Goal: Task Accomplishment & Management: Manage account settings

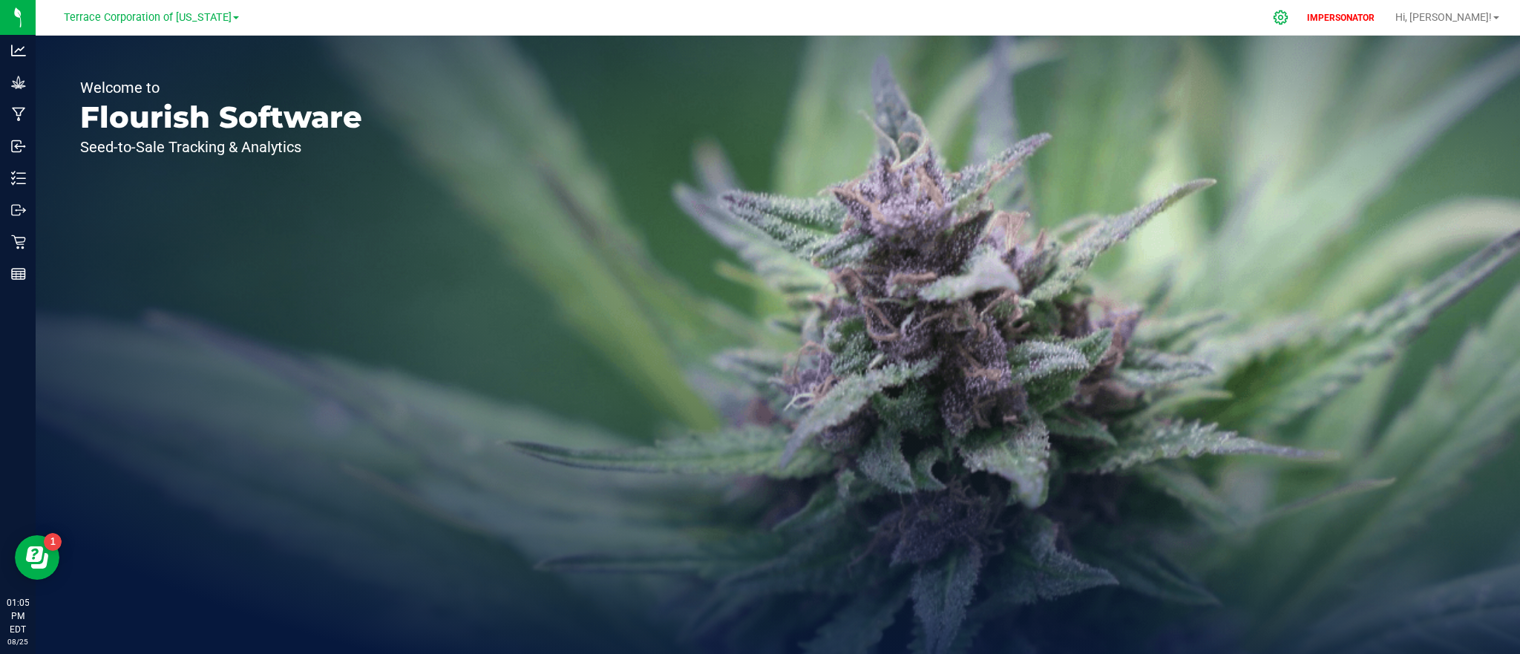
click at [1289, 21] on icon at bounding box center [1281, 18] width 16 height 16
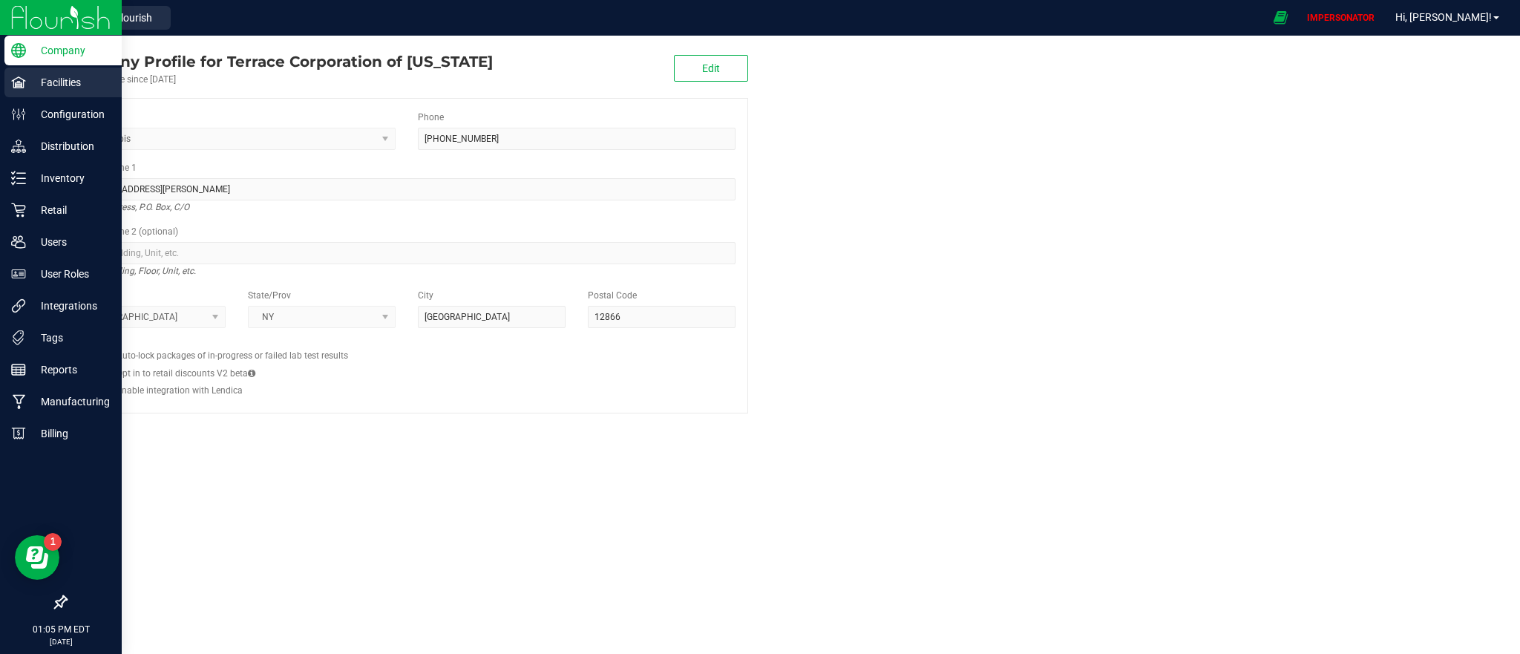
click at [79, 87] on p "Facilities" at bounding box center [70, 82] width 89 height 18
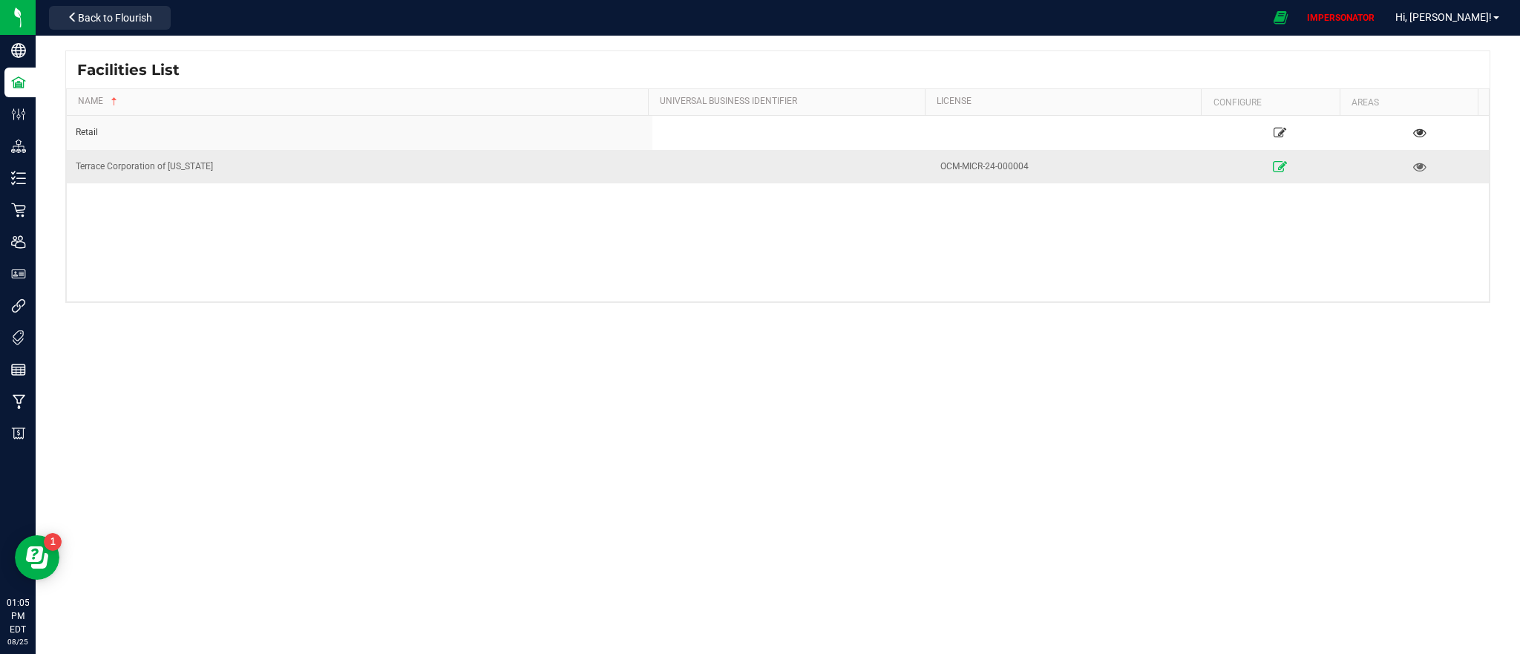
click at [1273, 166] on icon at bounding box center [1280, 166] width 14 height 10
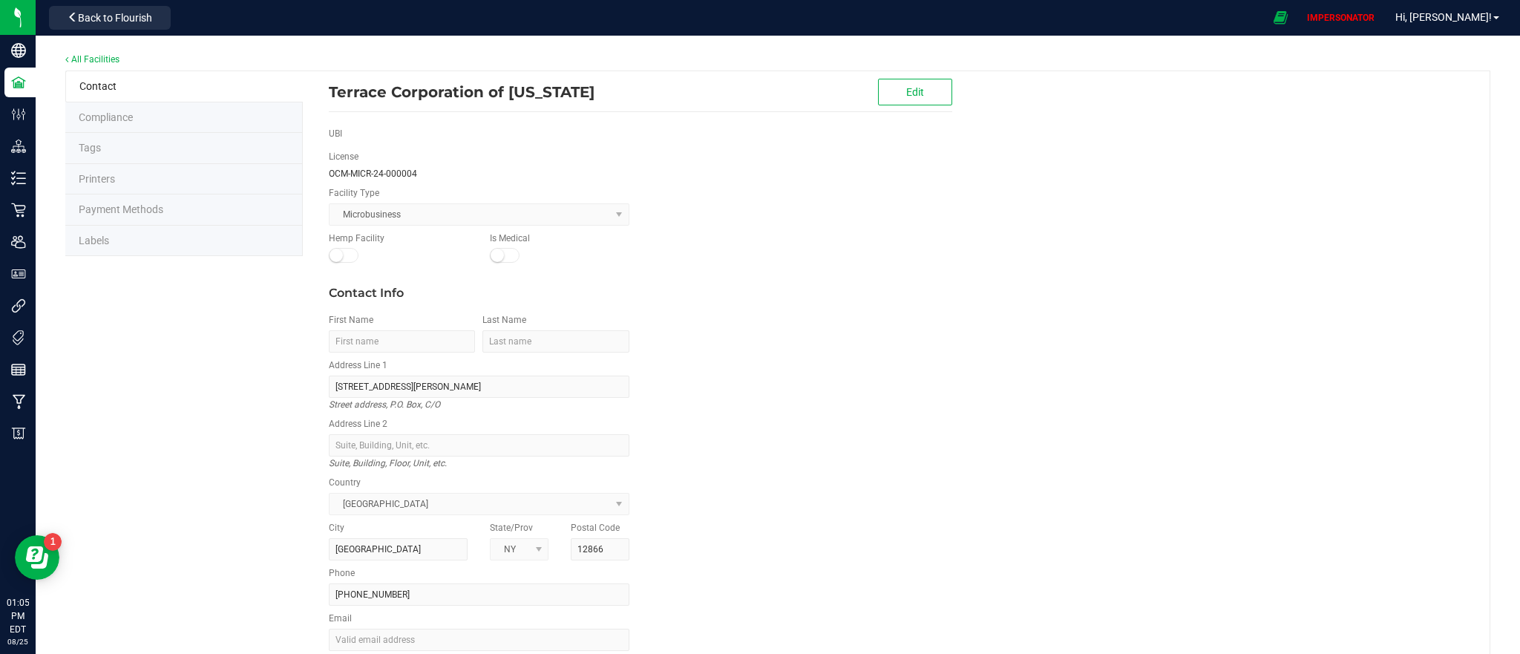
click at [111, 246] on li "Labels" at bounding box center [184, 241] width 238 height 31
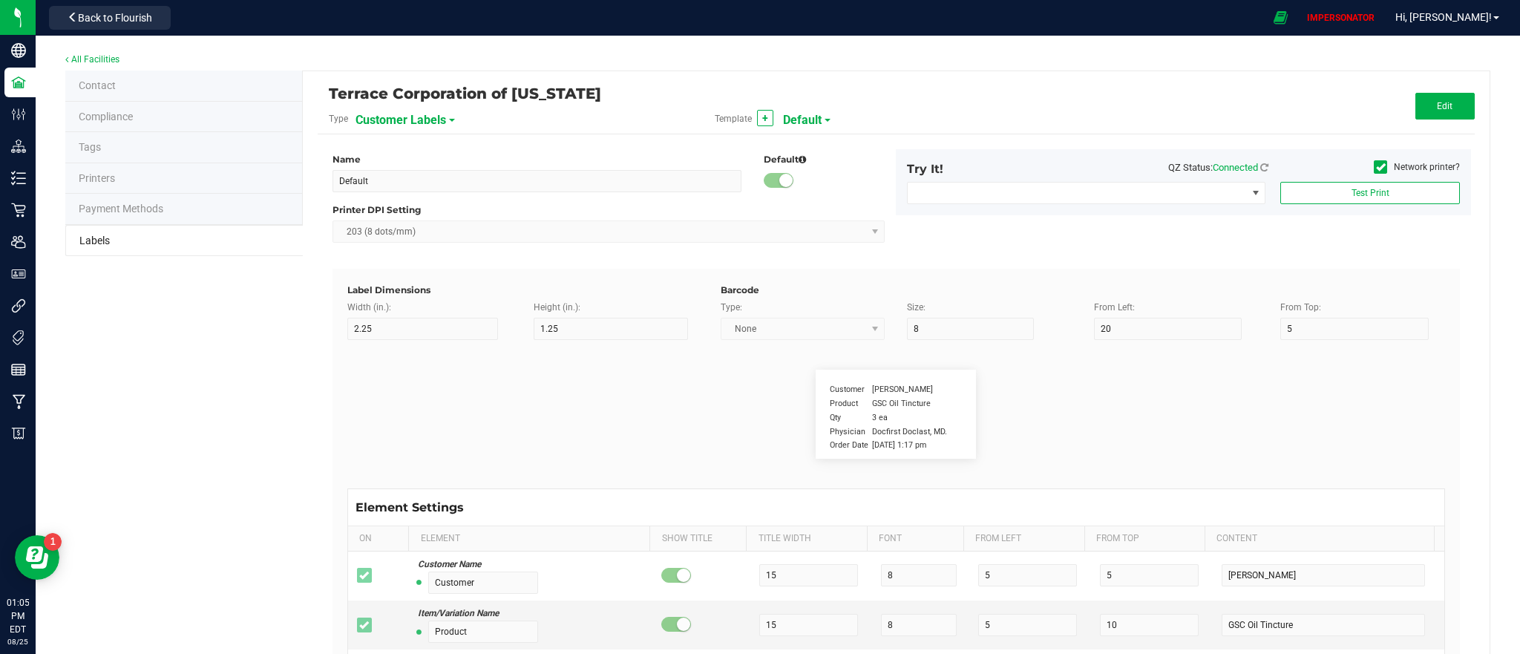
click at [434, 126] on span "Customer Labels" at bounding box center [401, 120] width 91 height 25
click at [411, 243] on li "Plant Labels" at bounding box center [427, 234] width 147 height 27
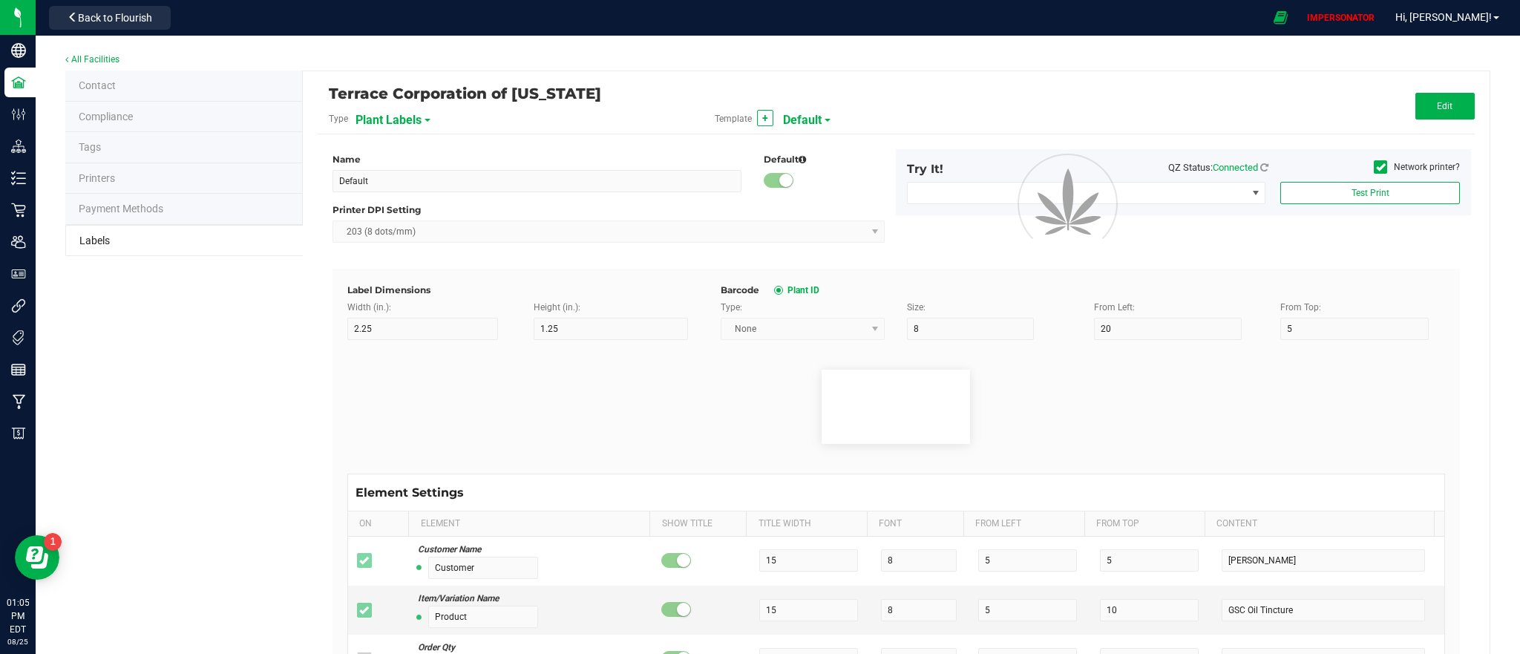
type input "Collared Plant Tags (1x10 in, 4 across)"
type input "3"
type input "1.5"
type input "0"
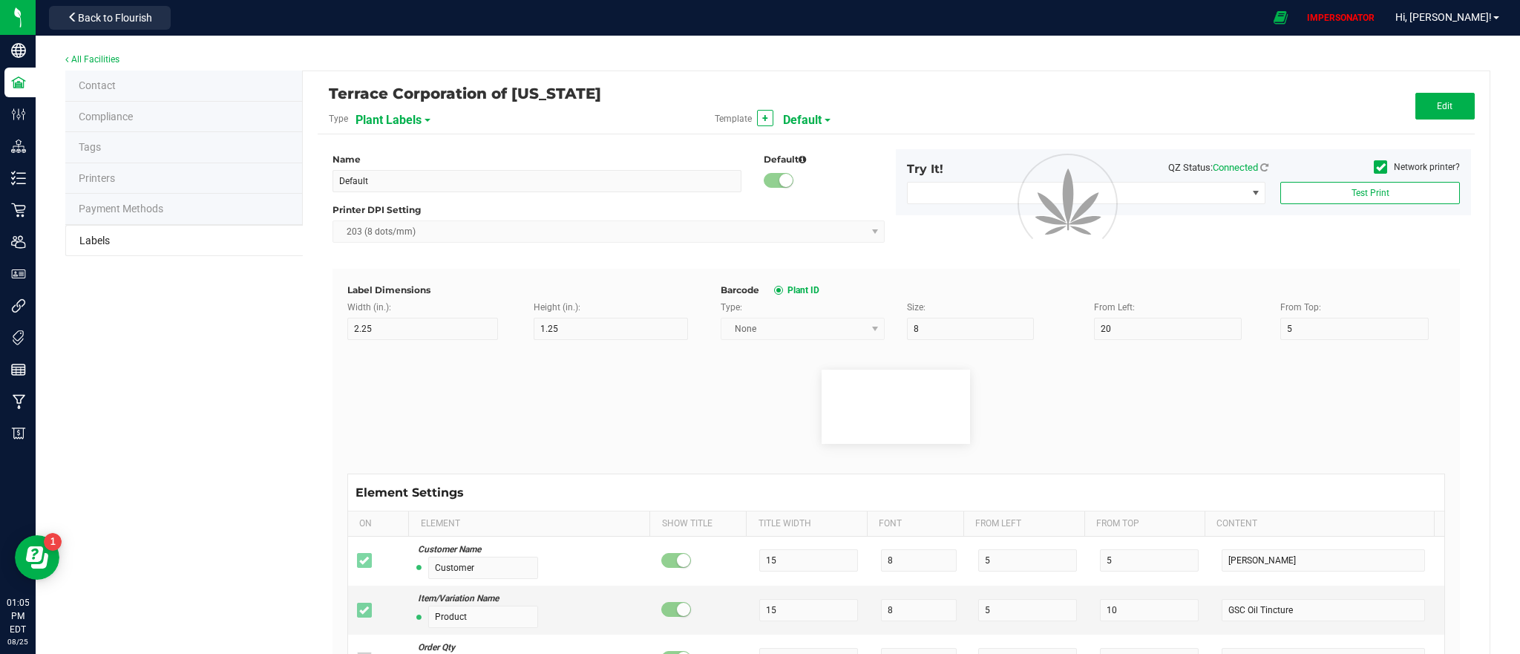
type input "Plant ID"
type input "25"
type input "3"
type input "12"
type input "CADMOCV-20230420-001201"
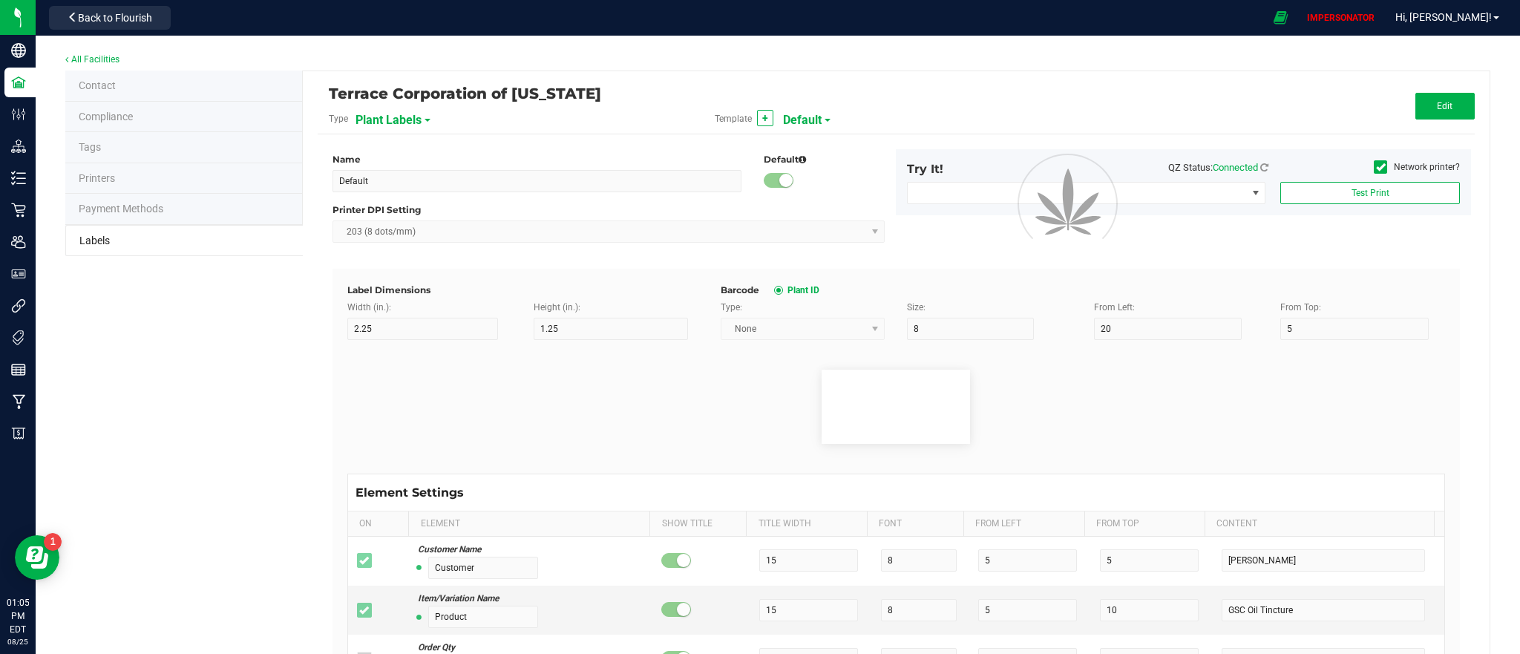
type input "Group"
type input "25"
type input "3"
type input "16"
type input "Gelato Group"
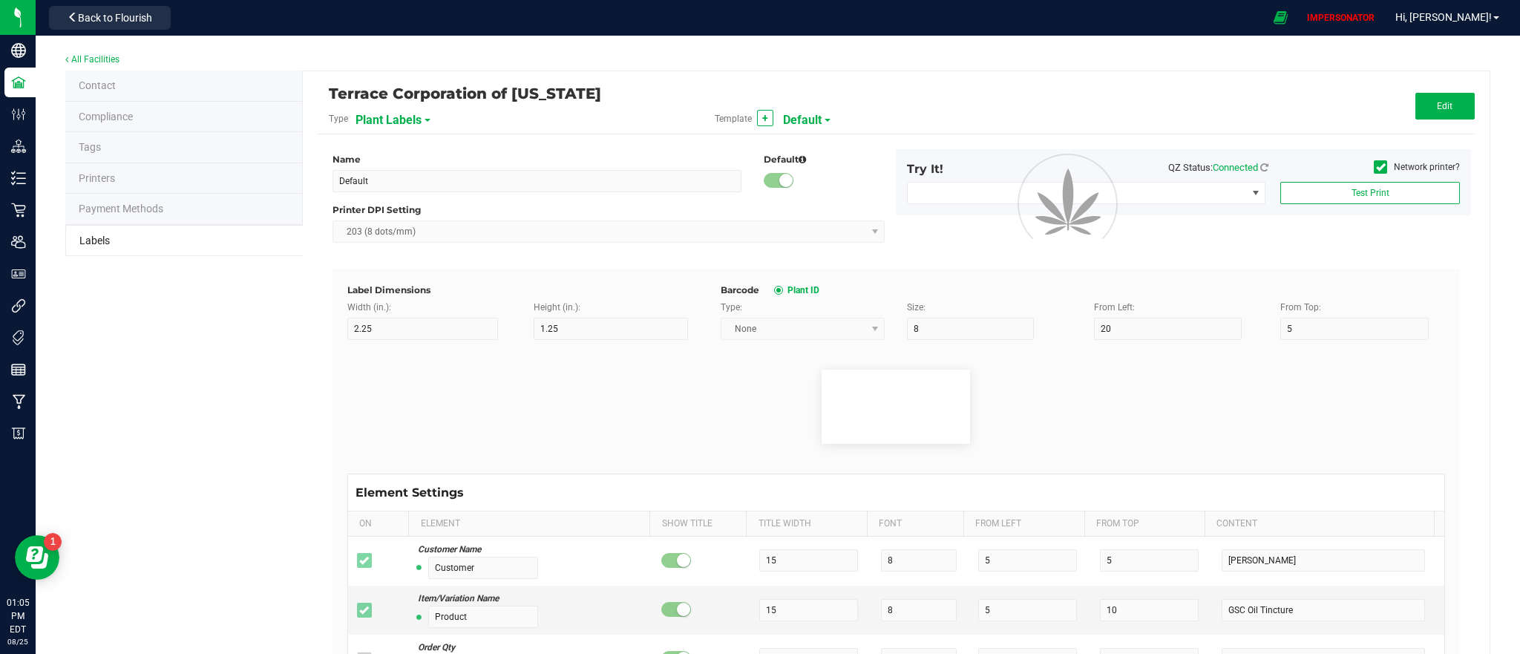
type input "Alive Count"
type input "52"
type input "16"
type input "420"
type input "Strain"
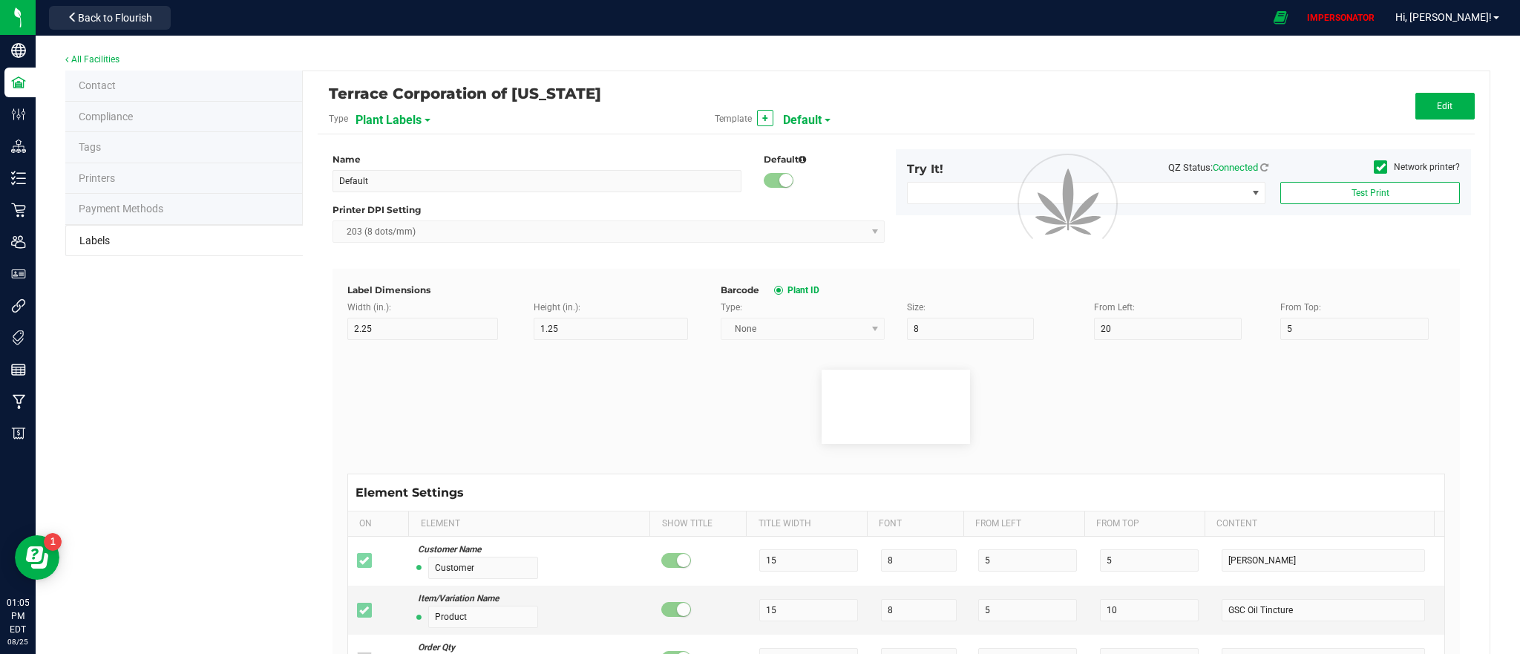
type input "25"
type input "3"
type input "Gelato"
type input "Origin Group"
type input "25"
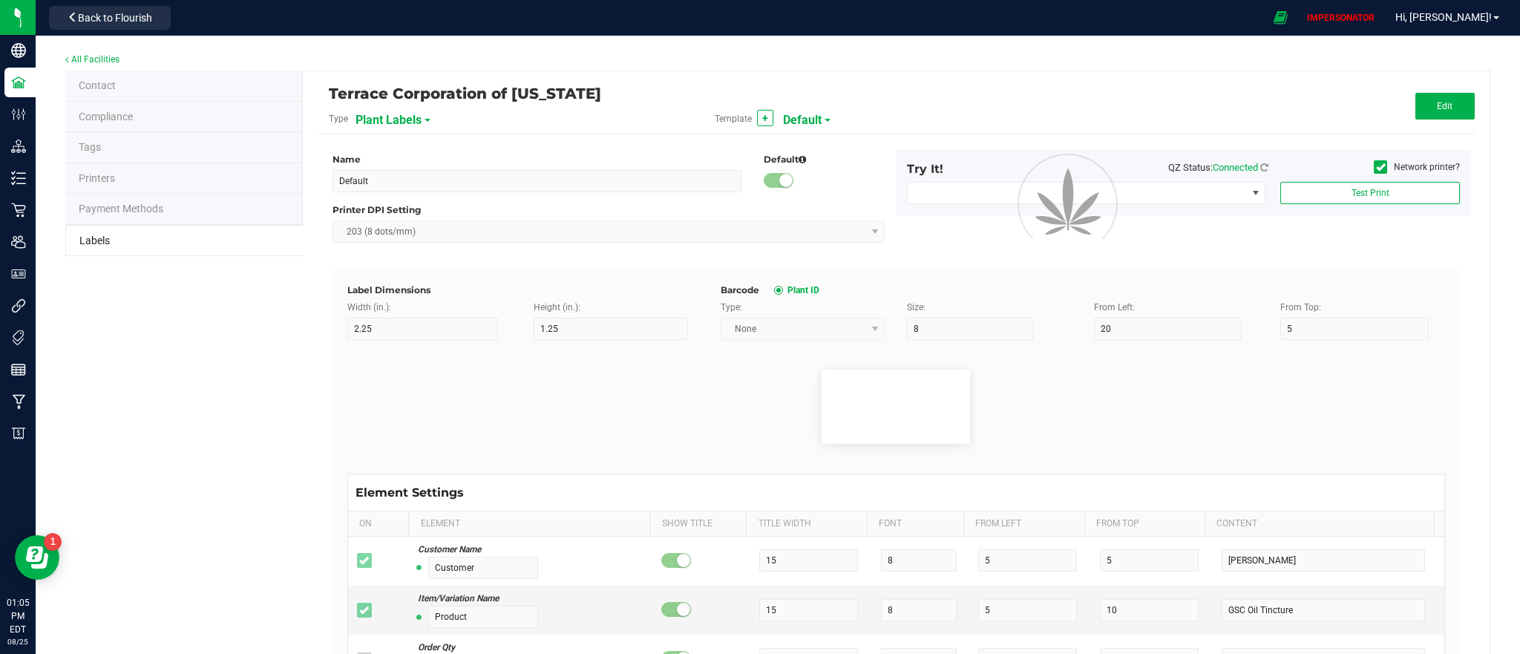
type input "3"
type input "24"
type input "Gelato Group"
type input "Origin Package ID"
type input "25"
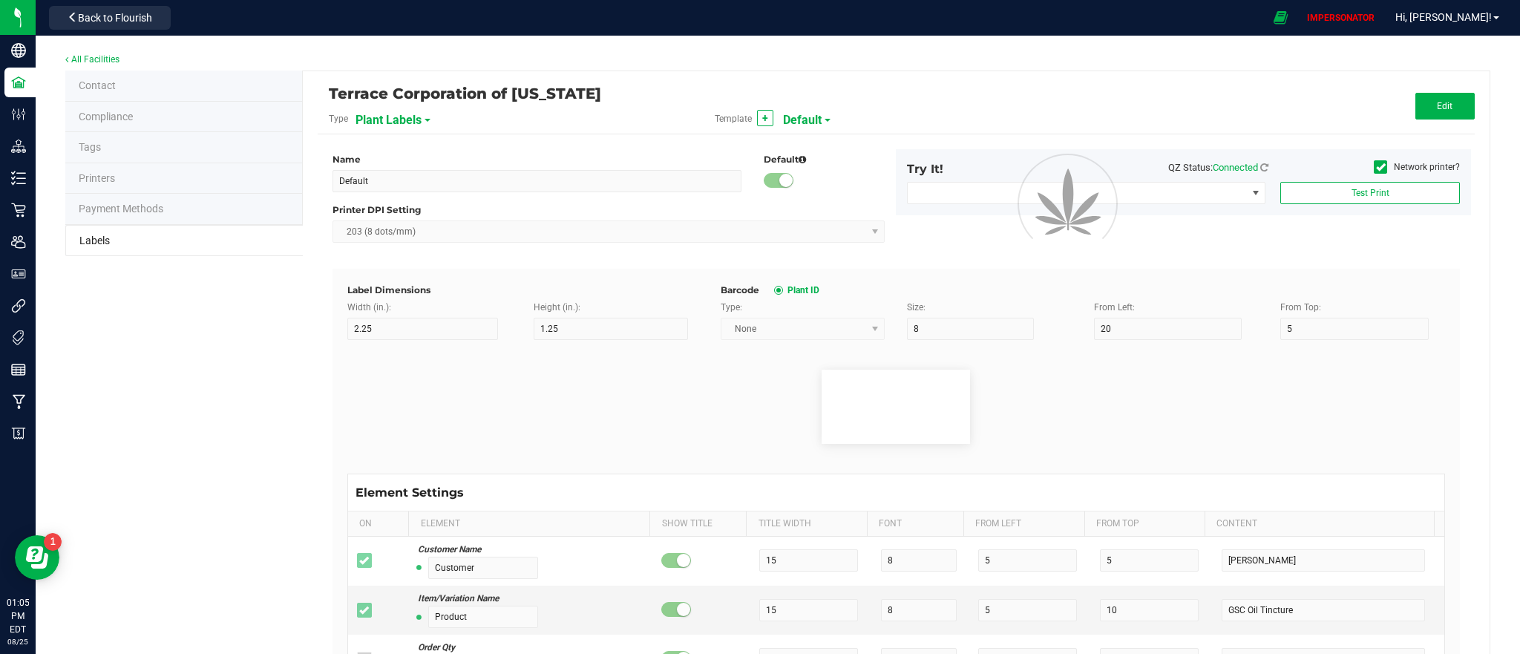
type input "3"
type input "28"
type input "9358338206076023"
type input "Origin Package's Origin Group Name"
type input "25"
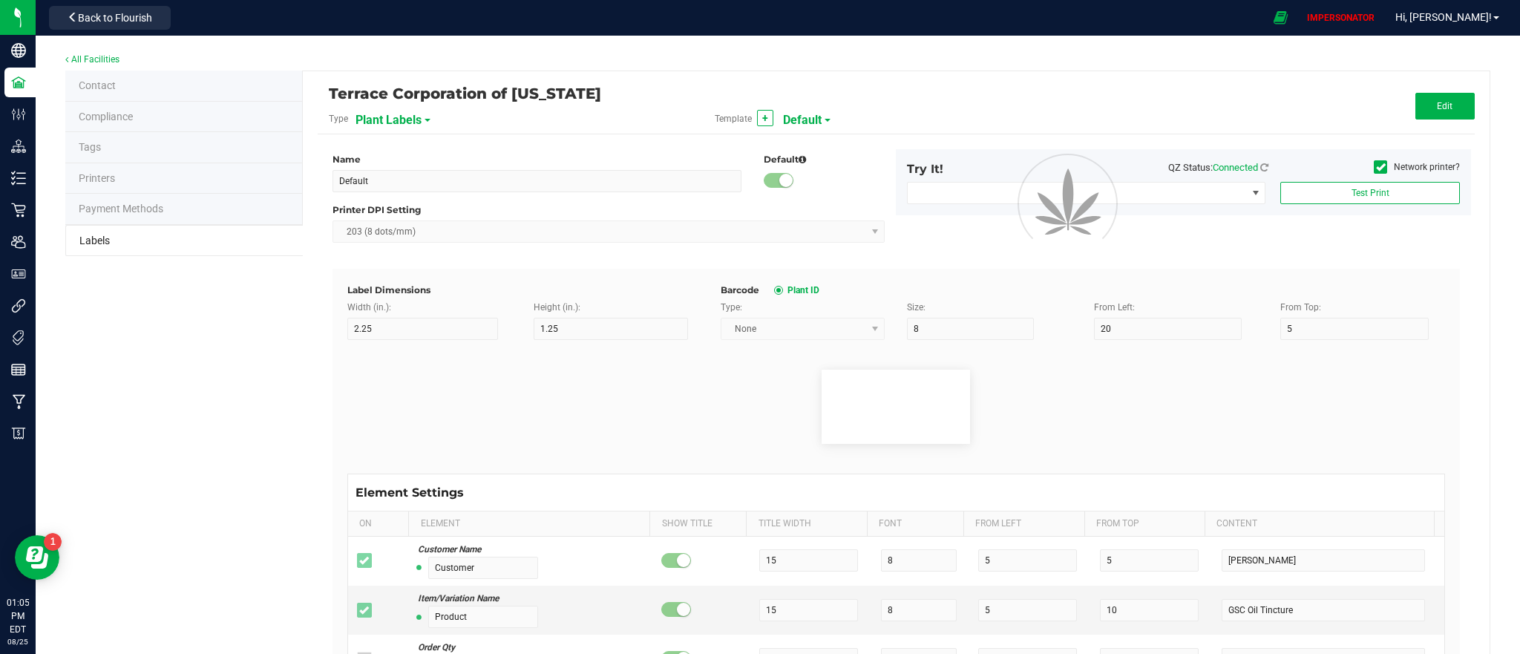
type input "3"
type input "32"
type input "Gelato Group"
type input "Origin Package's Origin Plant ID"
type input "25"
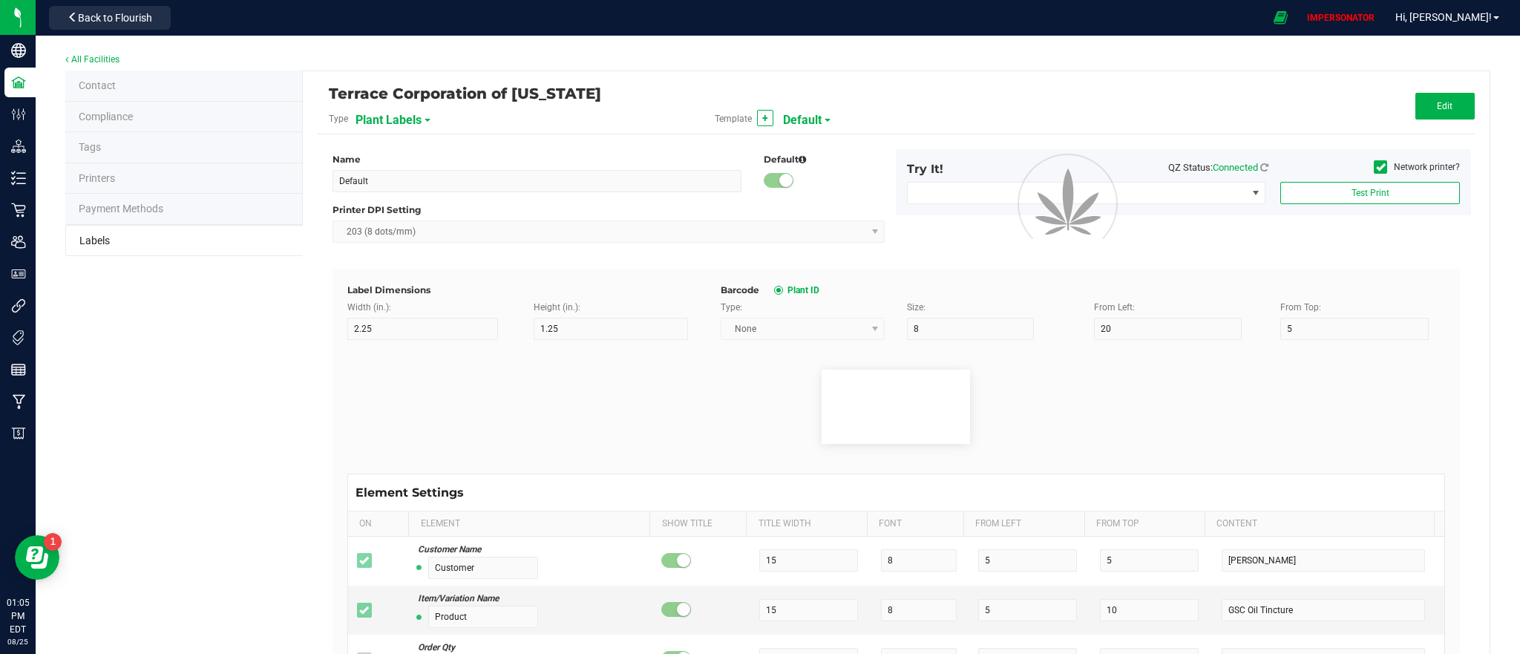
type input "3"
type input "36"
type input "0002068266882390"
type input "Plant Timestamp"
type input "25"
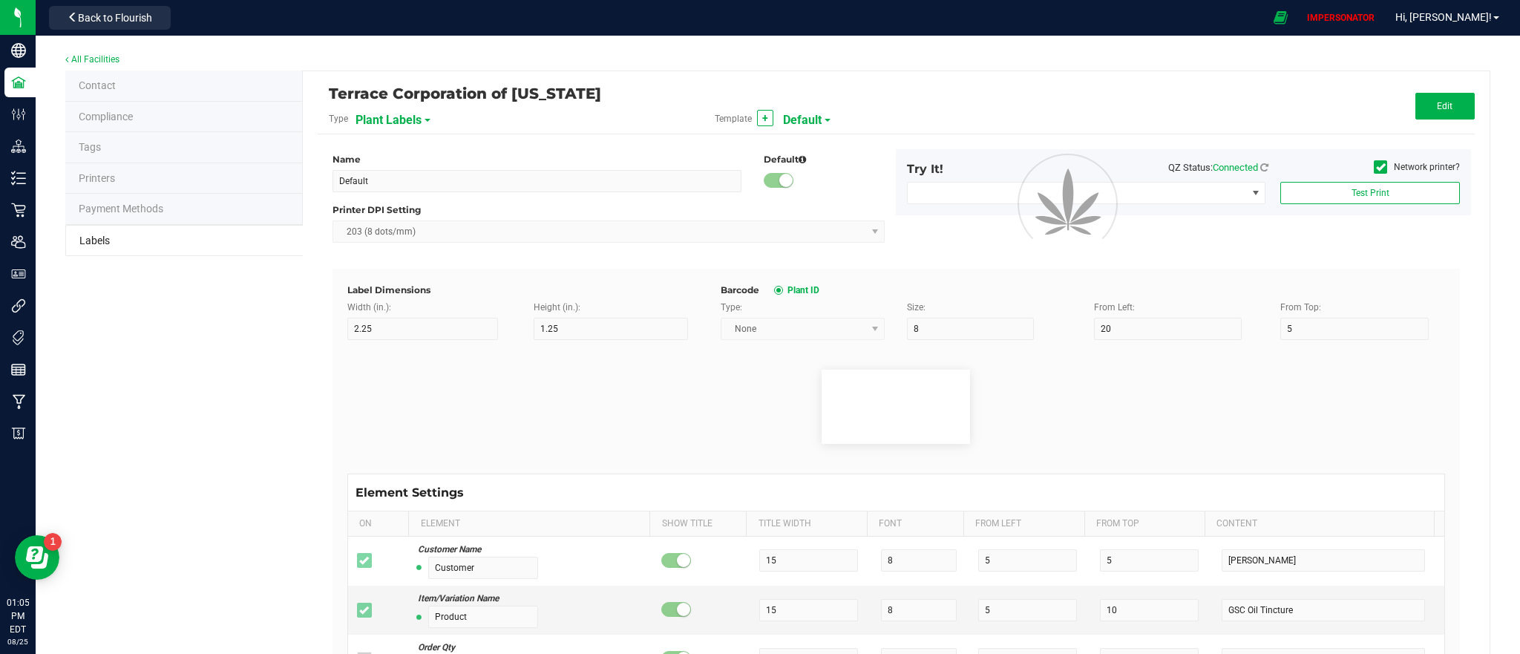
type input "3"
type input "40"
type input "[DATE] 10:14pm"
type input "Plant Batch"
type input "25"
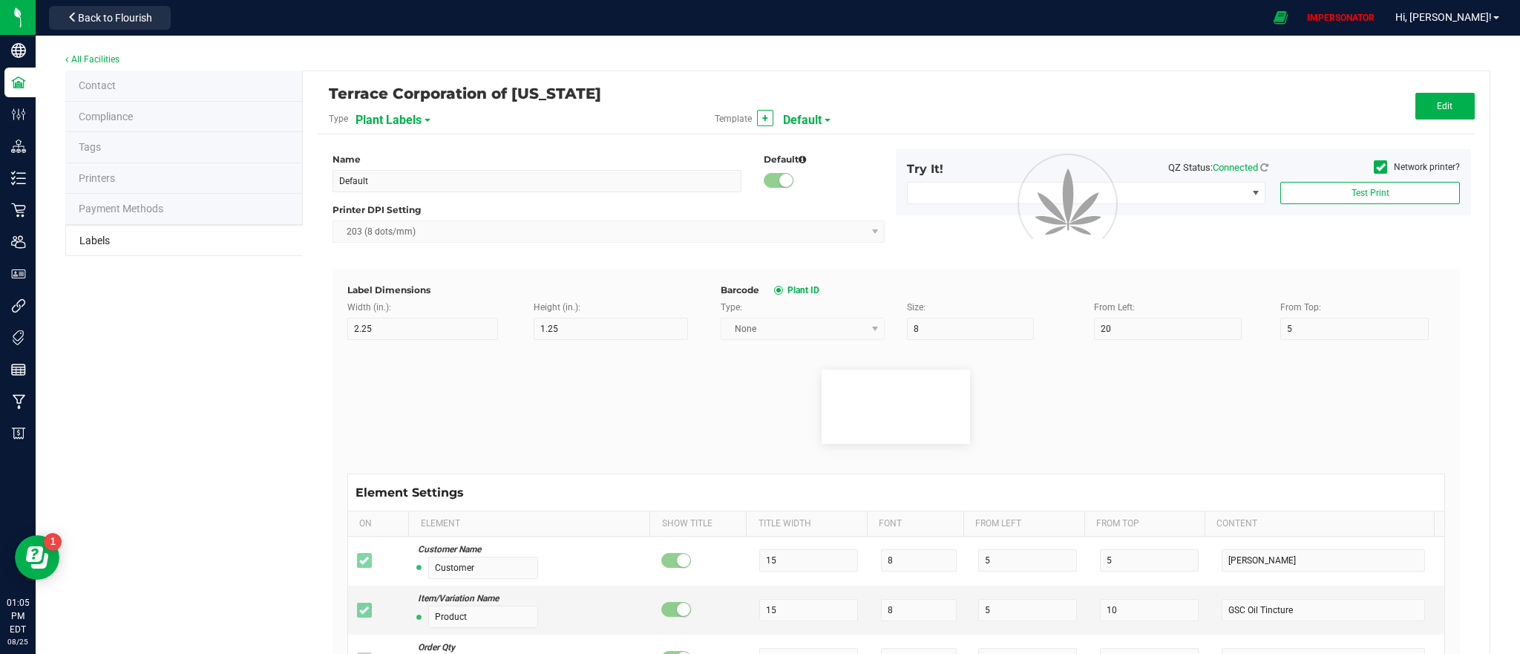
type input "3"
type input "46"
type input "1A400620000DEMO0000001"
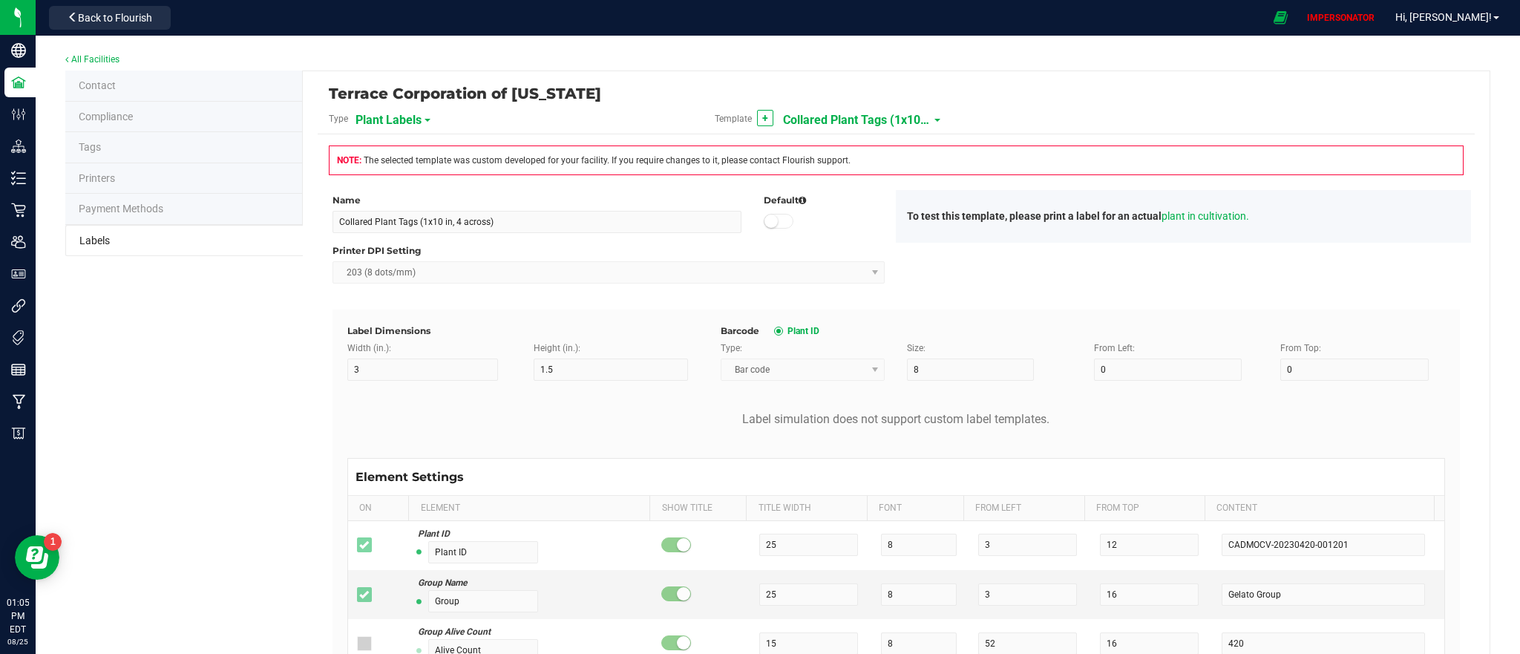
click at [892, 114] on span "Collared Plant Tags (1x10 in, 4 across)" at bounding box center [857, 120] width 148 height 25
click at [866, 188] on li "Default" at bounding box center [852, 181] width 147 height 27
type input "Default"
type input "10"
type input "2"
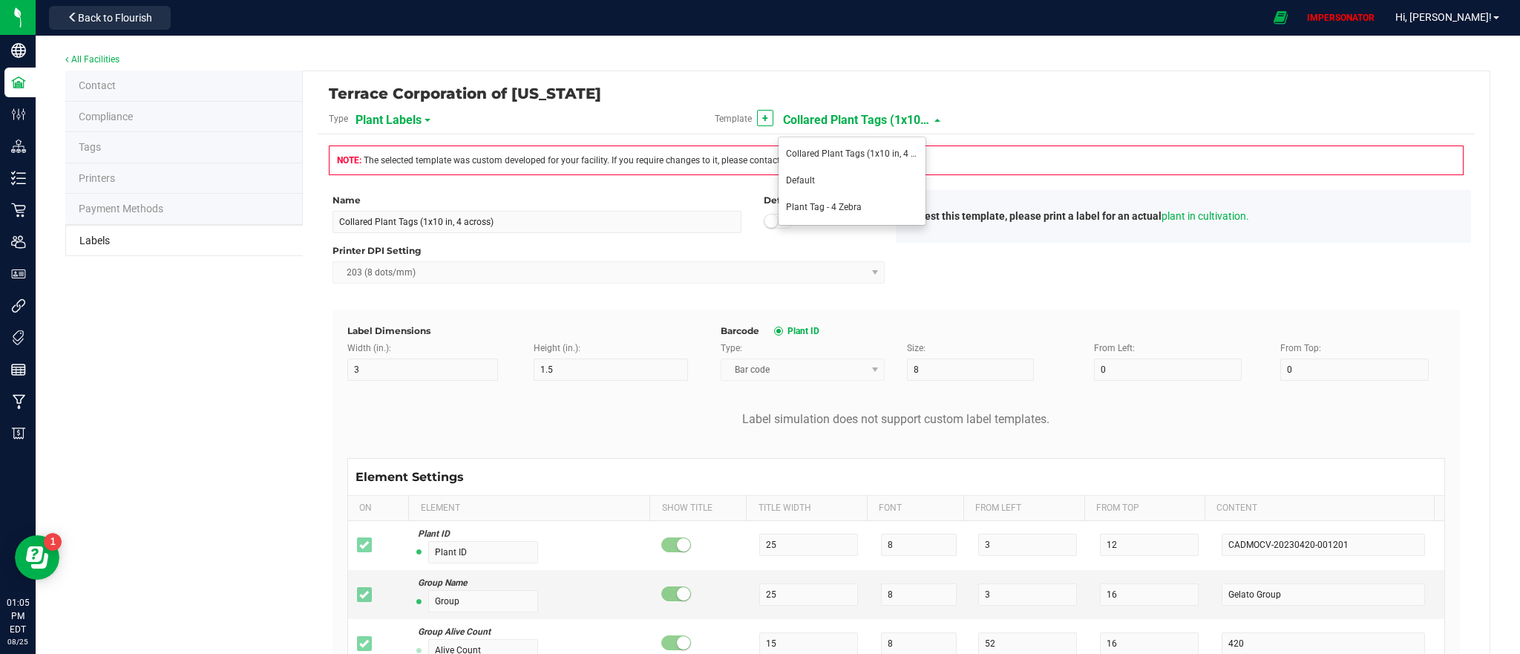
type input "15"
type input "20"
type input "Strain"
type input "25"
type input "3"
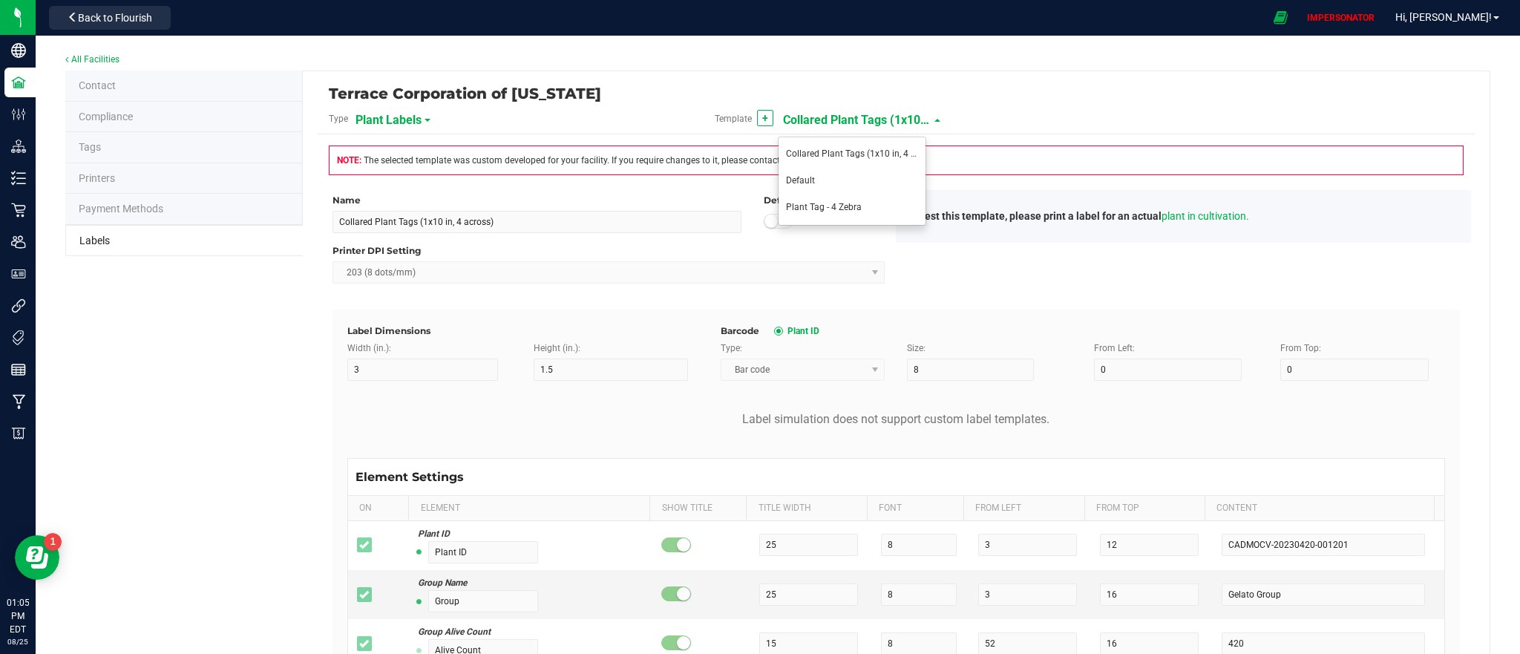
type input "25"
type input "Gelato"
type input "Plant Timestamp"
type input "30"
type input "[DATE] 10:14pm"
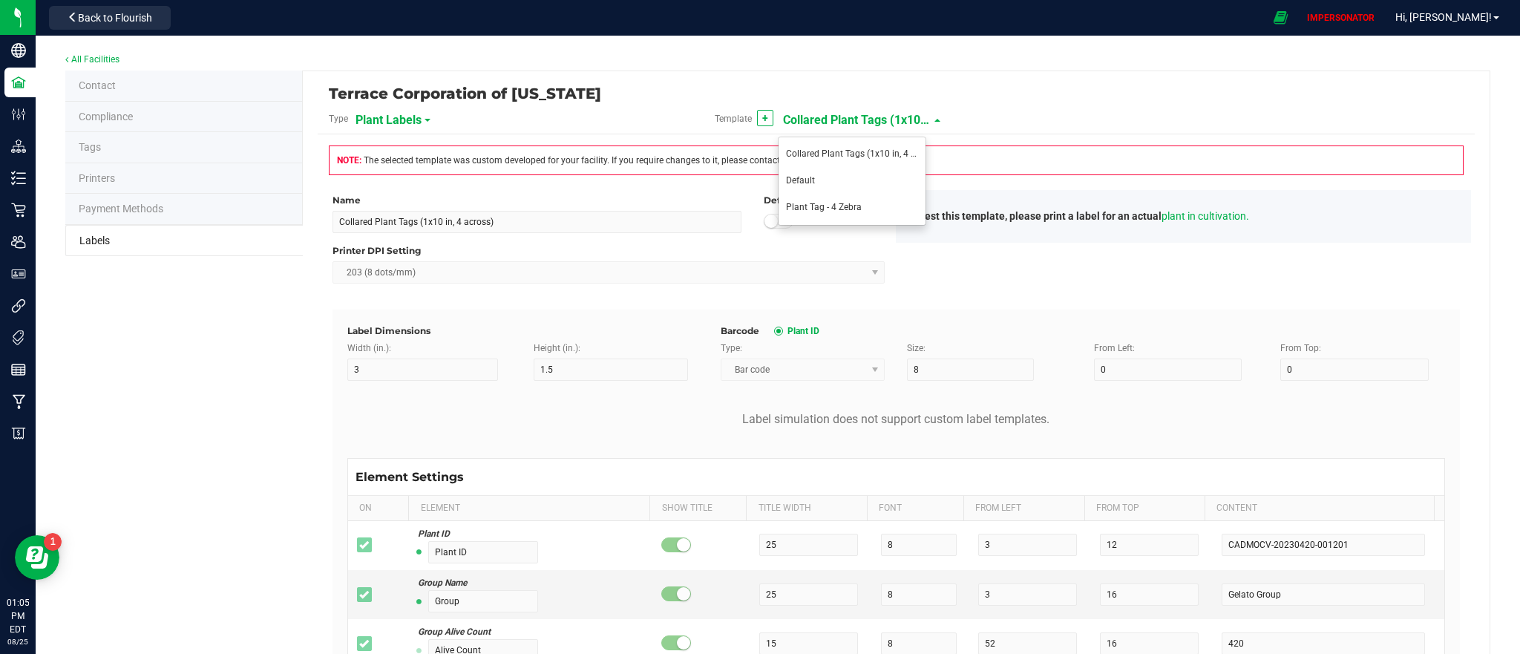
type input "Alive Count"
type input "15"
type input "52"
type input "16"
type input "420"
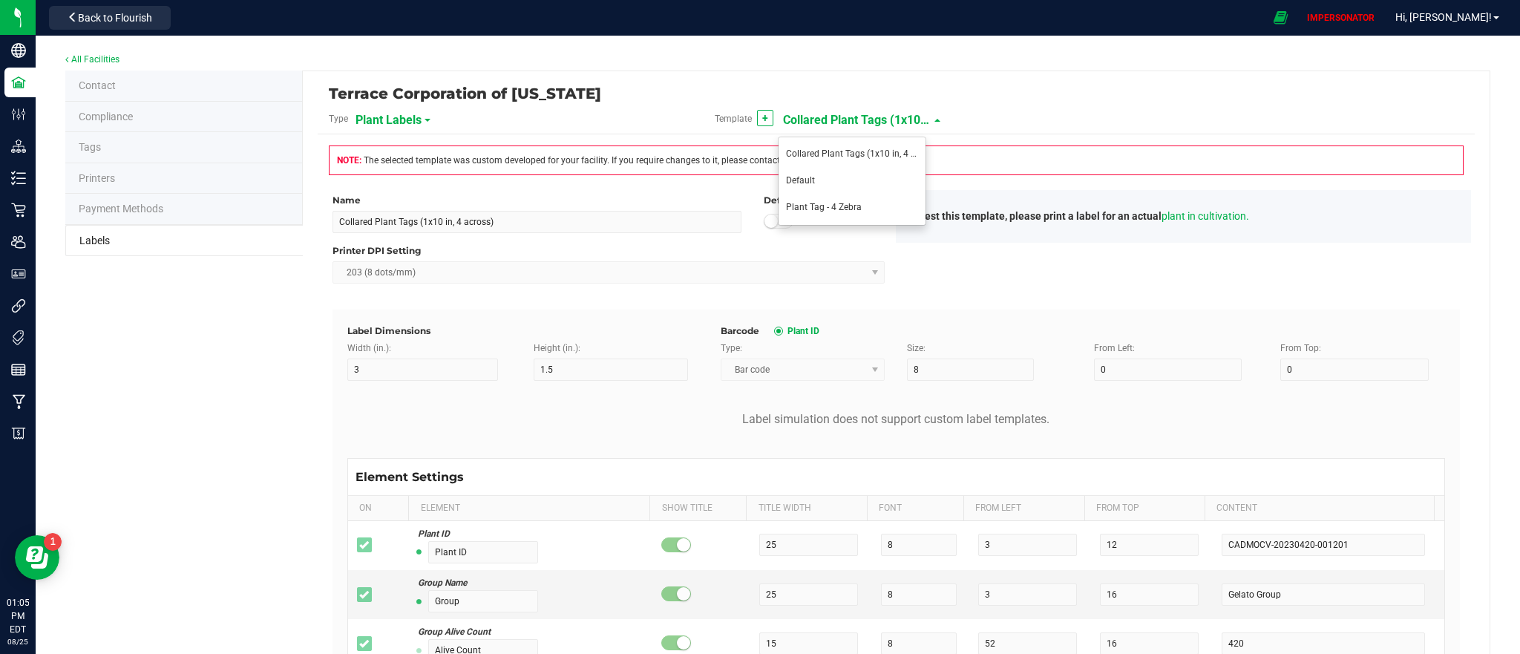
type input "Origin Group"
type input "24"
type input "Gelato Group"
type input "Origin Package ID"
type input "28"
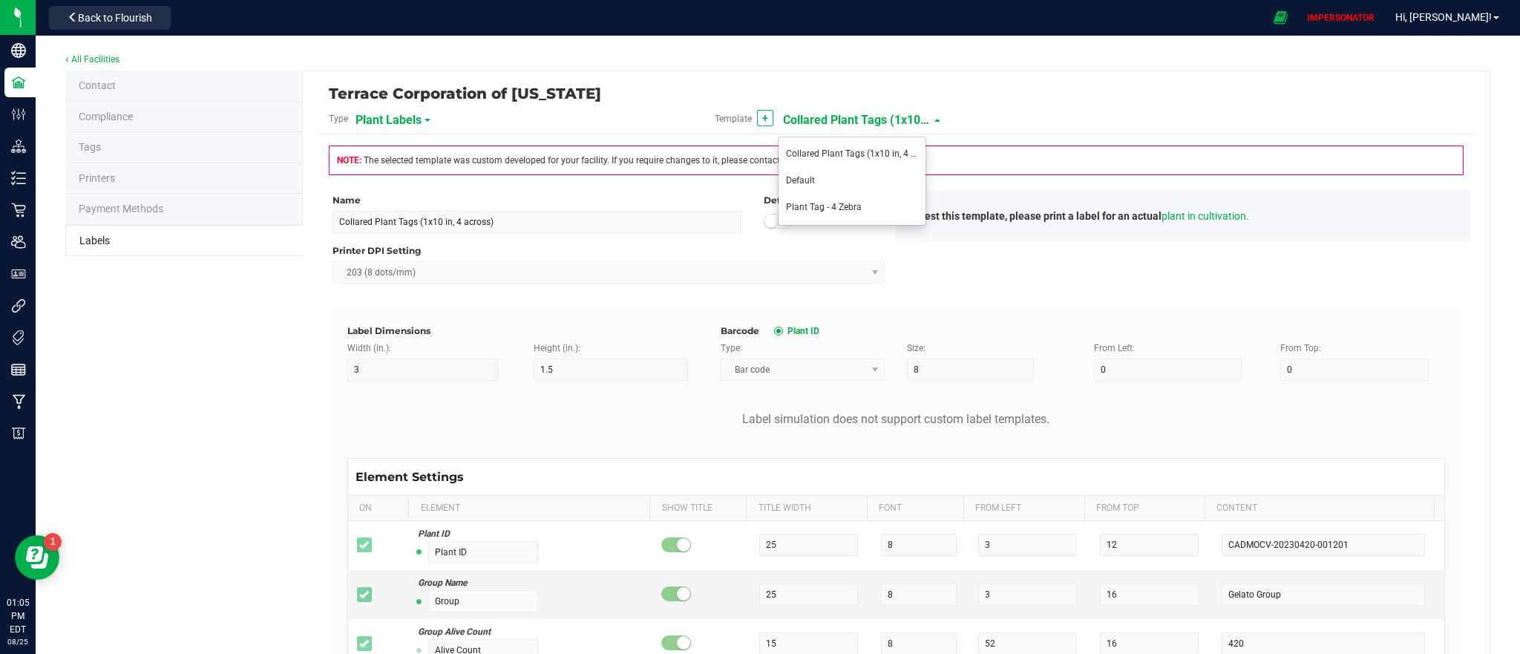
type input "9358338206076023"
type input "Origin Package's Origin Group Name"
type input "32"
type input "Gelato Group"
type input "Origin Package's Origin Plant ID"
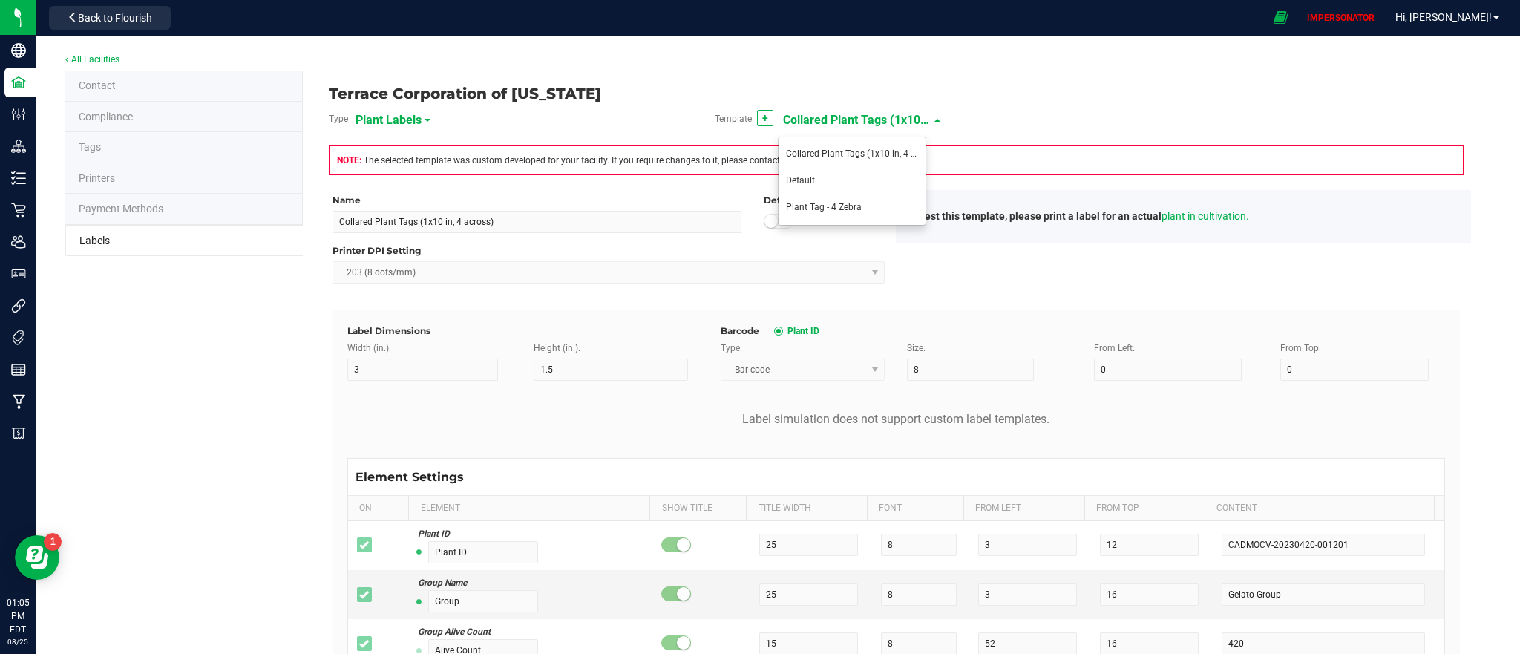
type input "36"
type input "0002068266882390"
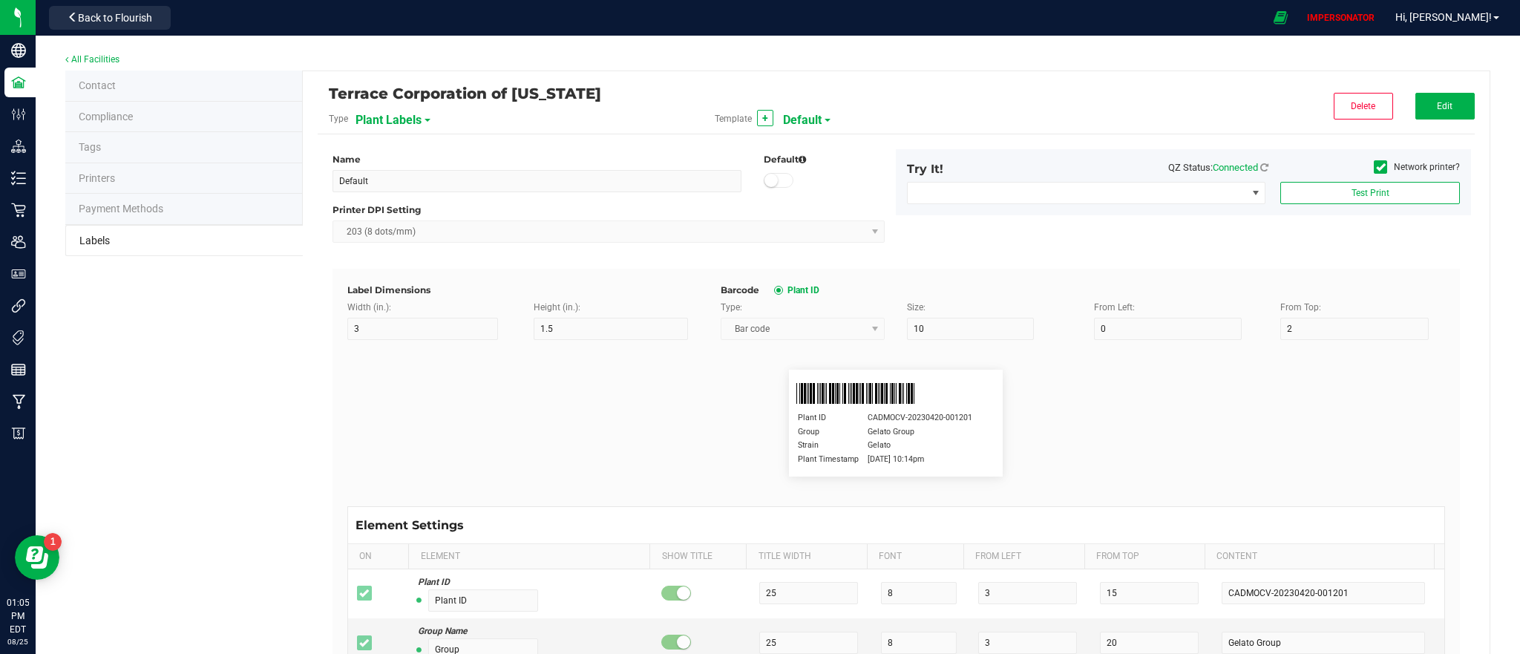
click at [799, 125] on span "Default" at bounding box center [802, 120] width 39 height 25
click at [811, 212] on span "Plant Tag - 4 Zebra" at bounding box center [824, 207] width 76 height 10
type input "Plant Tag - 4 Zebra"
type input "1"
type input "10"
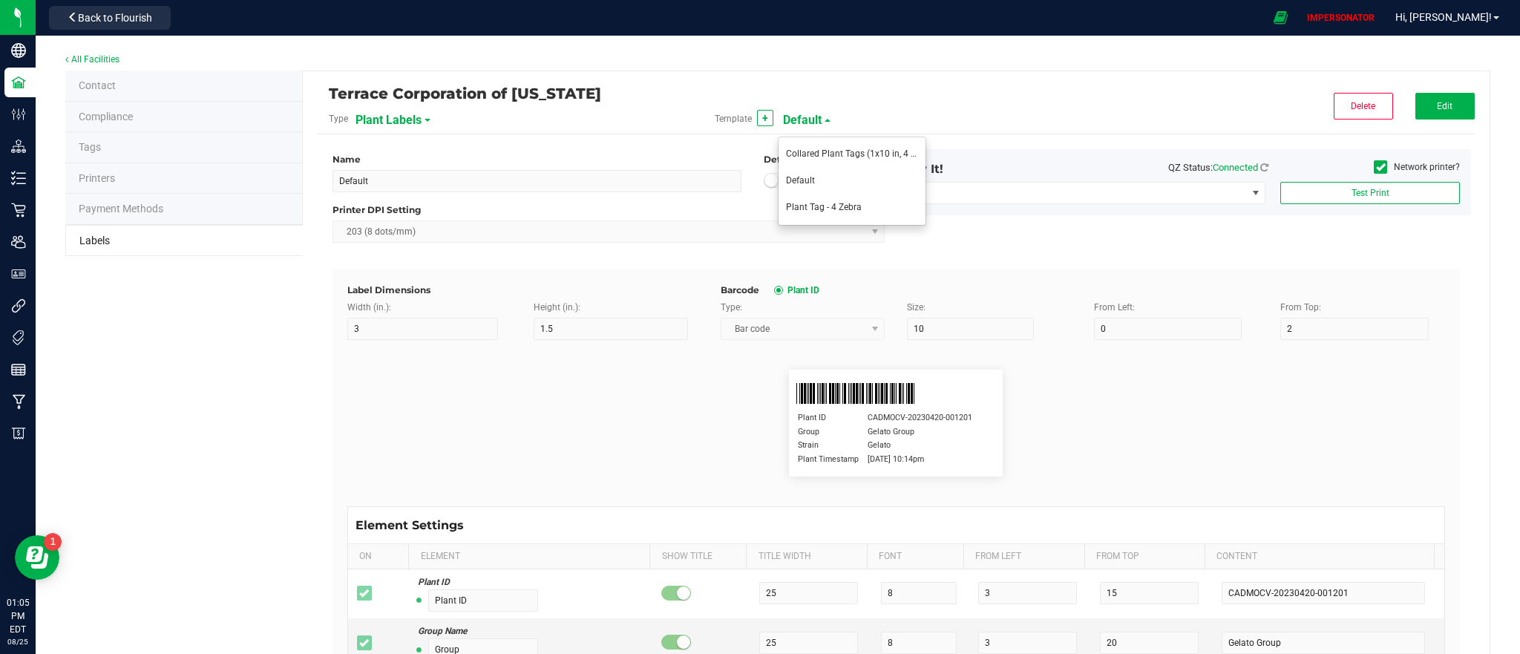
type input "12"
type input "20"
type input "150"
type input "10"
type input "20"
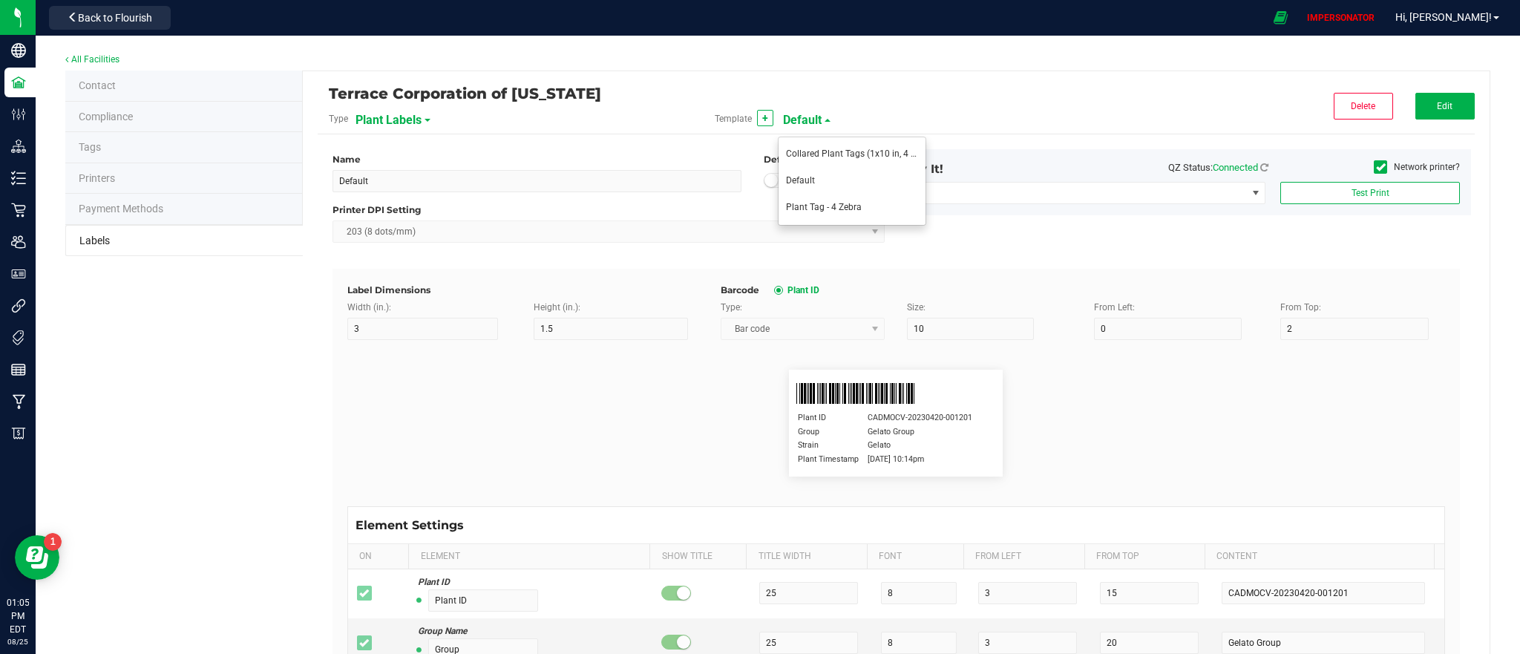
type input "130"
type input "Strain"
type input "12"
type input "20"
type input "140"
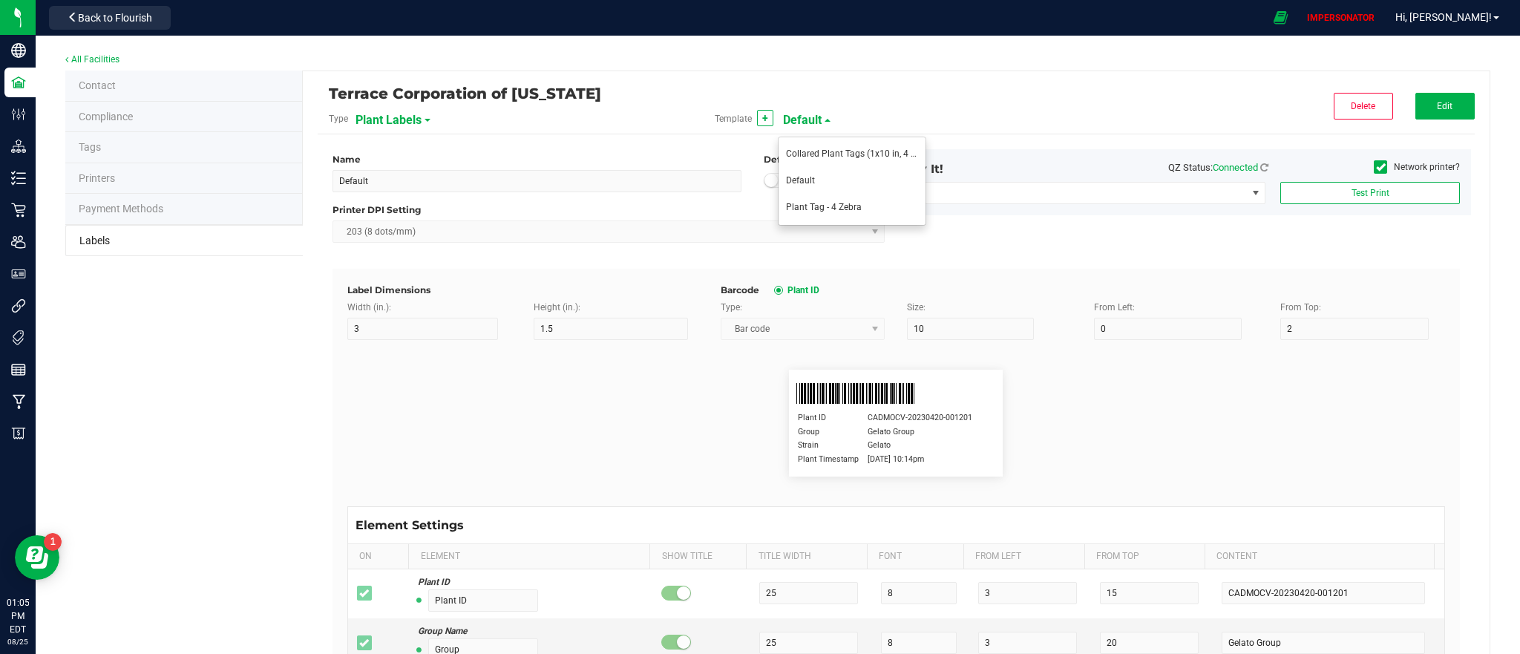
type input "Gelato Plant"
type input "Plant Timestamp"
type input "50"
type input "140"
type input "[DATE] 10:14pm"
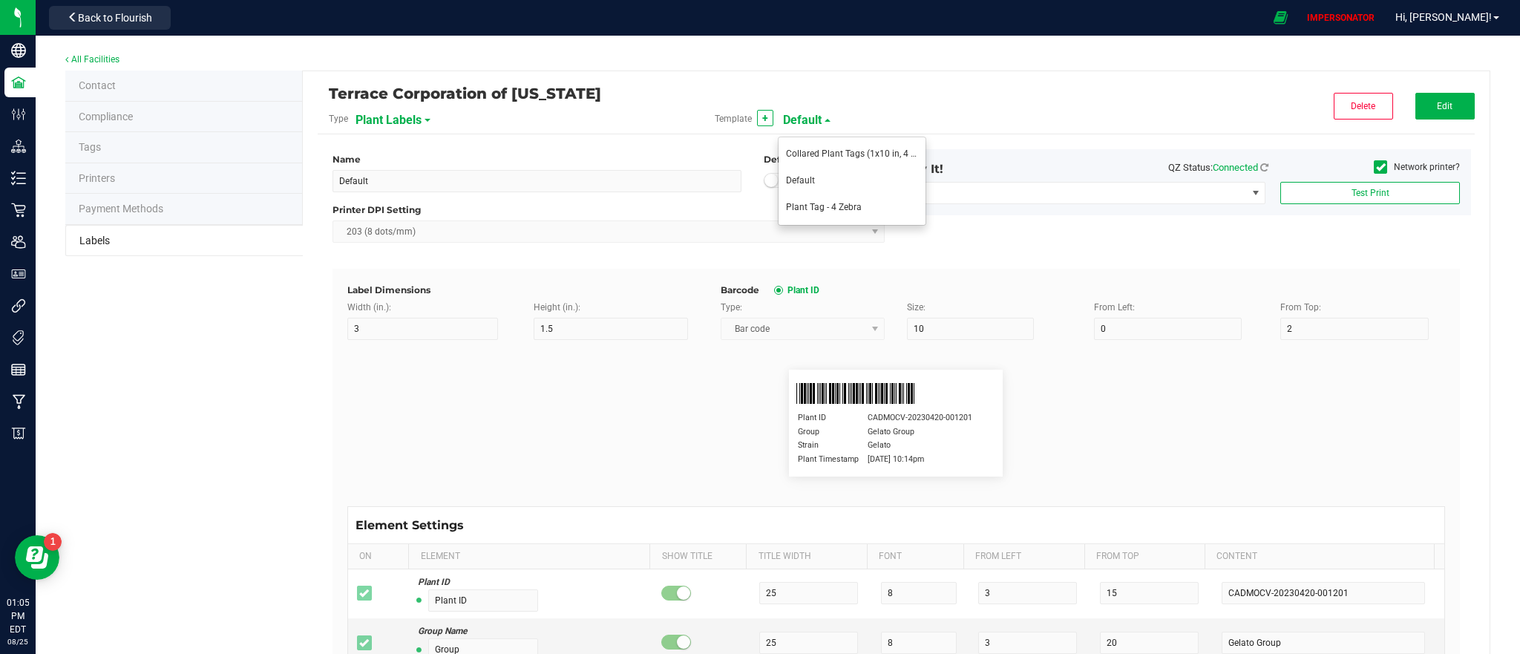
type input "Group"
type input "16"
type input "Gelato Group"
